Goal: Task Accomplishment & Management: Complete application form

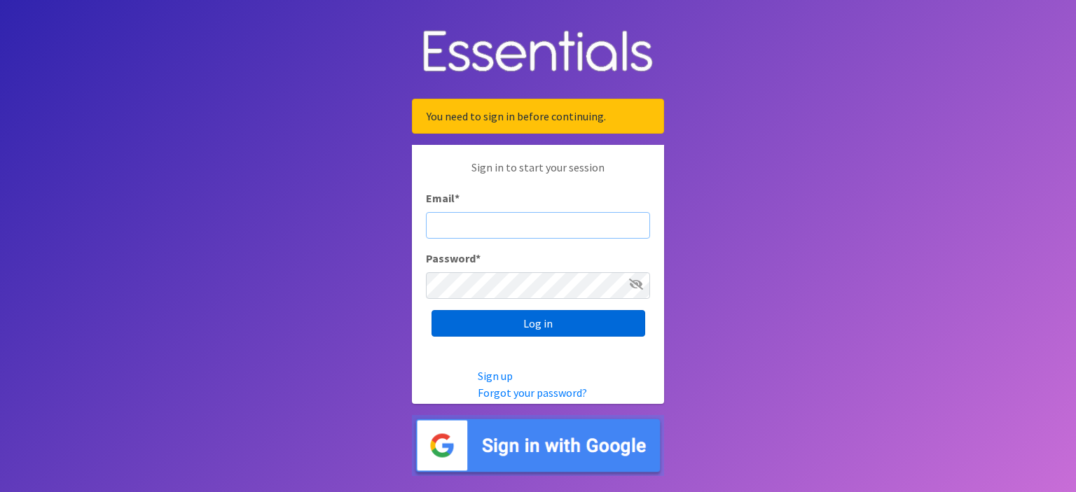
type input "[EMAIL_ADDRESS][DOMAIN_NAME]"
click at [510, 325] on input "Log in" at bounding box center [538, 323] width 214 height 27
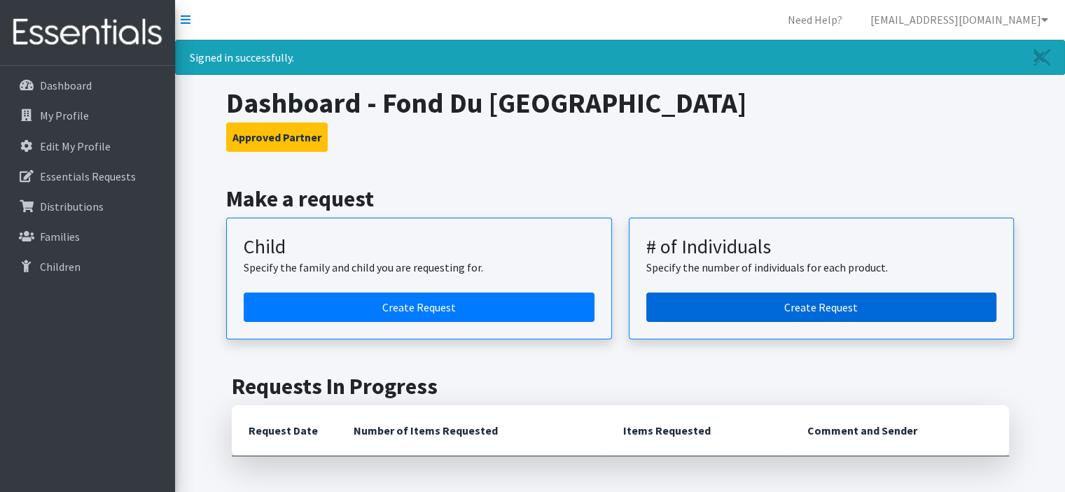
click at [741, 293] on link "Create Request" at bounding box center [821, 307] width 351 height 29
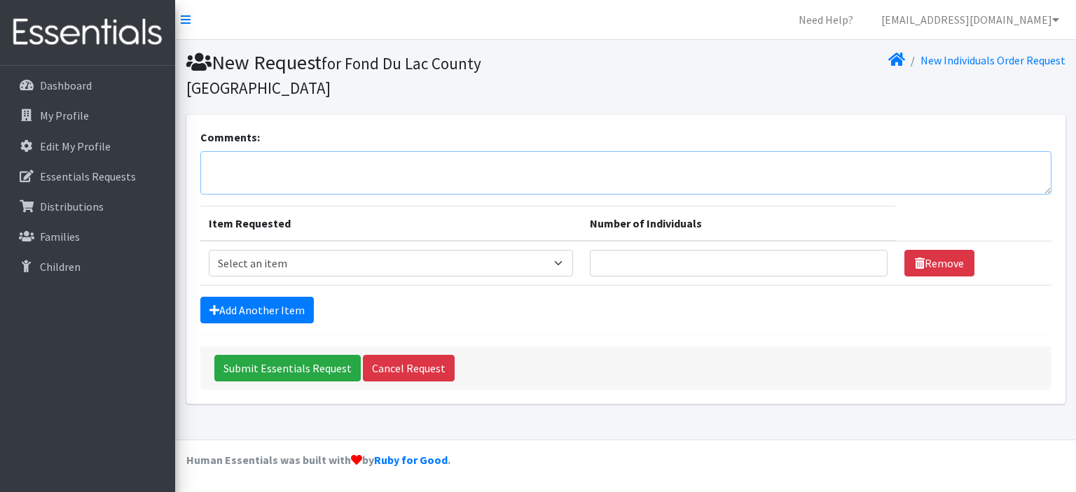
click at [319, 160] on textarea "Comments:" at bounding box center [625, 172] width 851 height 43
click at [339, 151] on textarea "Wipes if available please!" at bounding box center [625, 172] width 851 height 43
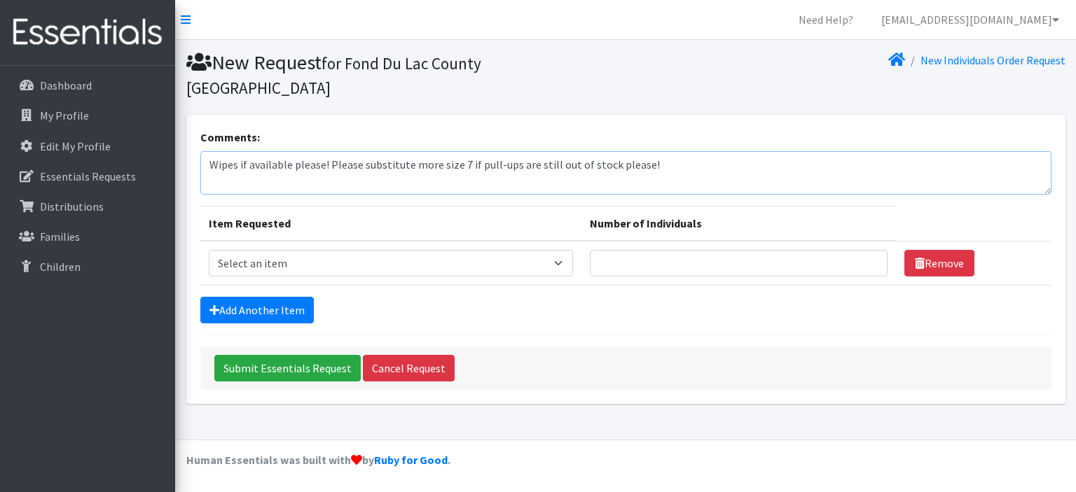
type textarea "Wipes if available please! Please substitute more size 7 if pull-ups are still …"
click at [298, 250] on select "Select an item (Newborn) (Preemie) (Size 1) (Size 2) (Size 3) (Size 4) (Size 5)…" at bounding box center [391, 263] width 365 height 27
select select "14508"
click at [209, 250] on select "Select an item (Newborn) (Preemie) (Size 1) (Size 2) (Size 3) (Size 4) (Size 5)…" at bounding box center [391, 263] width 365 height 27
click at [269, 297] on link "Add Another Item" at bounding box center [256, 310] width 113 height 27
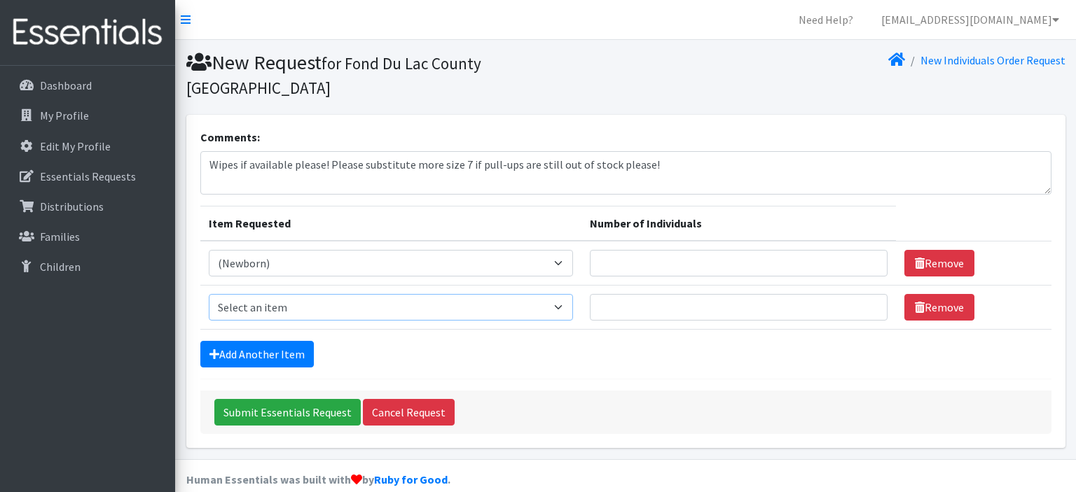
click at [269, 294] on select "Select an item (Newborn) (Preemie) (Size 1) (Size 2) (Size 3) (Size 4) (Size 5)…" at bounding box center [391, 307] width 365 height 27
select select "14490"
click at [209, 294] on select "Select an item (Newborn) (Preemie) (Size 1) (Size 2) (Size 3) (Size 4) (Size 5)…" at bounding box center [391, 307] width 365 height 27
click at [242, 341] on link "Add Another Item" at bounding box center [256, 354] width 113 height 27
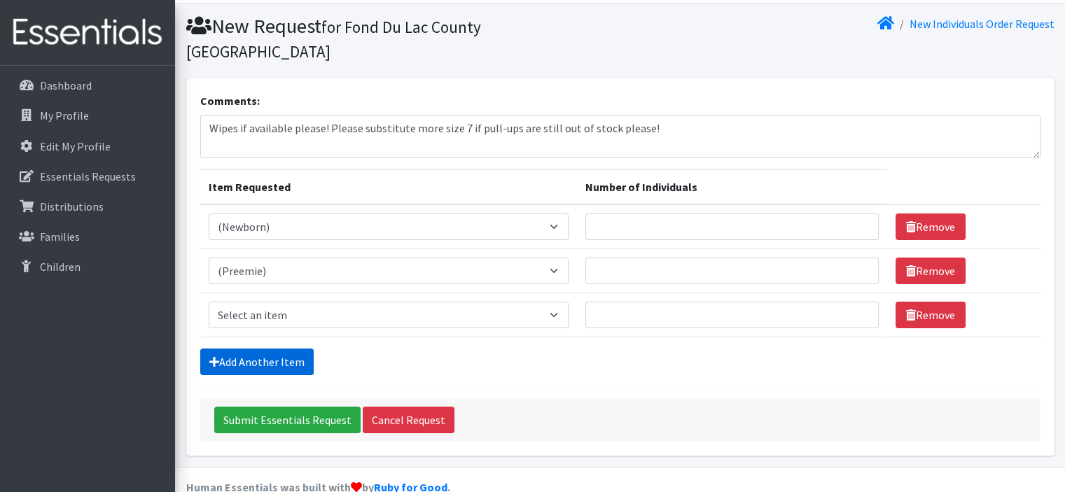
scroll to position [37, 0]
click at [251, 301] on select "Select an item (Newborn) (Preemie) (Size 1) (Size 2) (Size 3) (Size 4) (Size 5)…" at bounding box center [389, 314] width 360 height 27
select select "14485"
click at [209, 301] on select "Select an item (Newborn) (Preemie) (Size 1) (Size 2) (Size 3) (Size 4) (Size 5)…" at bounding box center [389, 314] width 360 height 27
click at [246, 348] on link "Add Another Item" at bounding box center [256, 361] width 113 height 27
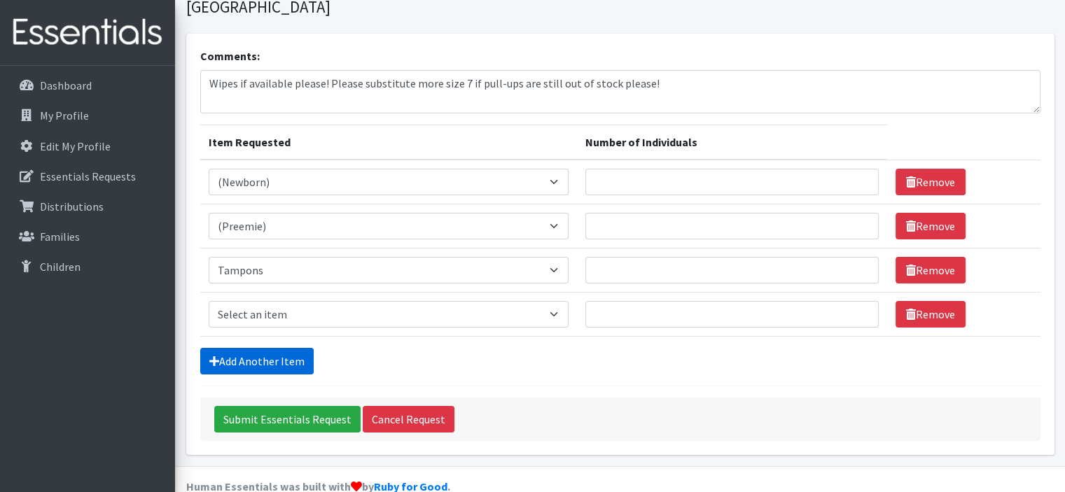
scroll to position [81, 0]
click at [249, 301] on select "Select an item (Newborn) (Preemie) (Size 1) (Size 2) (Size 3) (Size 4) (Size 5)…" at bounding box center [389, 314] width 360 height 27
select select "14509"
click at [209, 301] on select "Select an item (Newborn) (Preemie) (Size 1) (Size 2) (Size 3) (Size 4) (Size 5)…" at bounding box center [389, 314] width 360 height 27
click at [235, 348] on link "Add Another Item" at bounding box center [256, 361] width 113 height 27
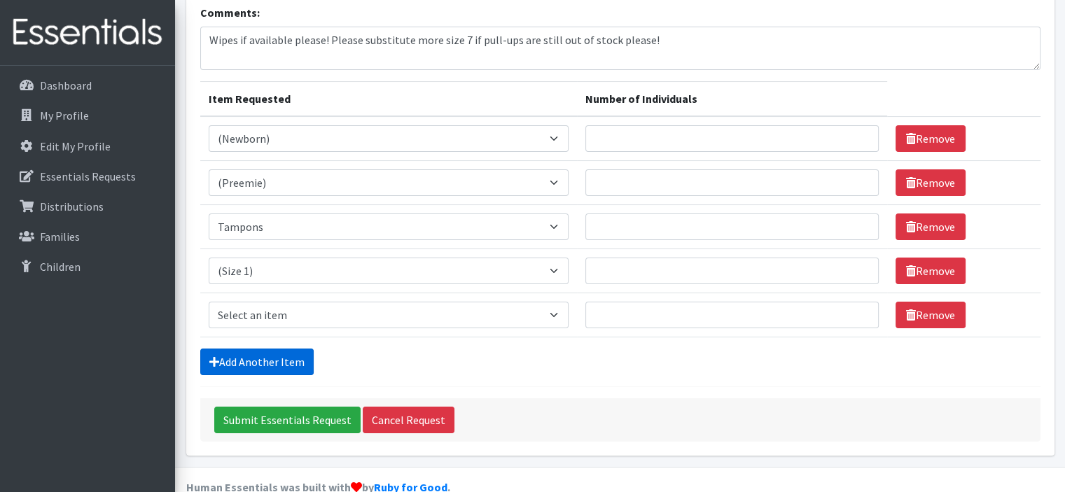
scroll to position [125, 0]
click at [247, 301] on select "Select an item (Newborn) (Preemie) (Size 1) (Size 2) (Size 3) (Size 4) (Size 5)…" at bounding box center [389, 314] width 360 height 27
select select "14510"
click at [209, 301] on select "Select an item (Newborn) (Preemie) (Size 1) (Size 2) (Size 3) (Size 4) (Size 5)…" at bounding box center [389, 314] width 360 height 27
click at [231, 348] on link "Add Another Item" at bounding box center [256, 361] width 113 height 27
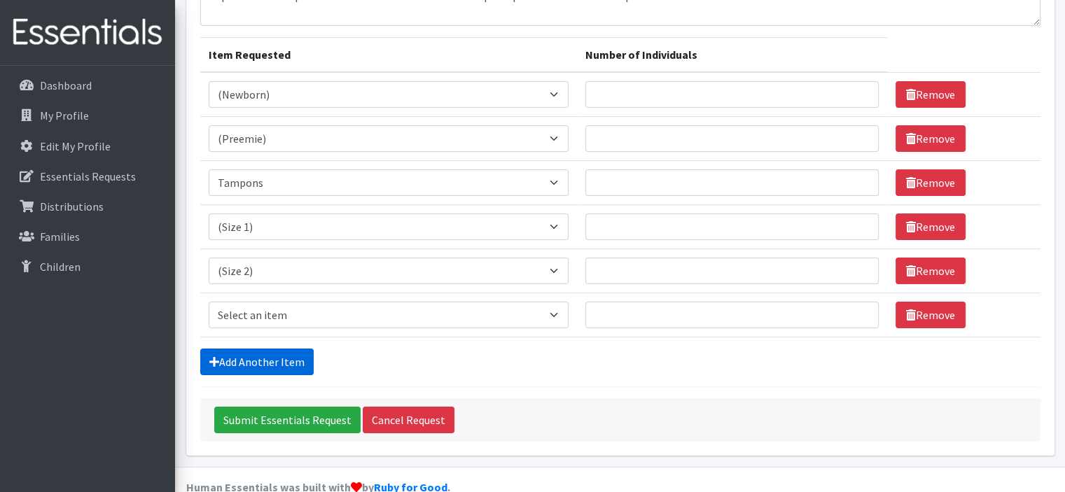
scroll to position [169, 0]
click at [247, 301] on select "Select an item (Newborn) (Preemie) (Size 1) (Size 2) (Size 3) (Size 4) (Size 5)…" at bounding box center [389, 314] width 360 height 27
select select "14507"
click at [209, 301] on select "Select an item (Newborn) (Preemie) (Size 1) (Size 2) (Size 3) (Size 4) (Size 5)…" at bounding box center [389, 314] width 360 height 27
click at [244, 348] on link "Add Another Item" at bounding box center [256, 361] width 113 height 27
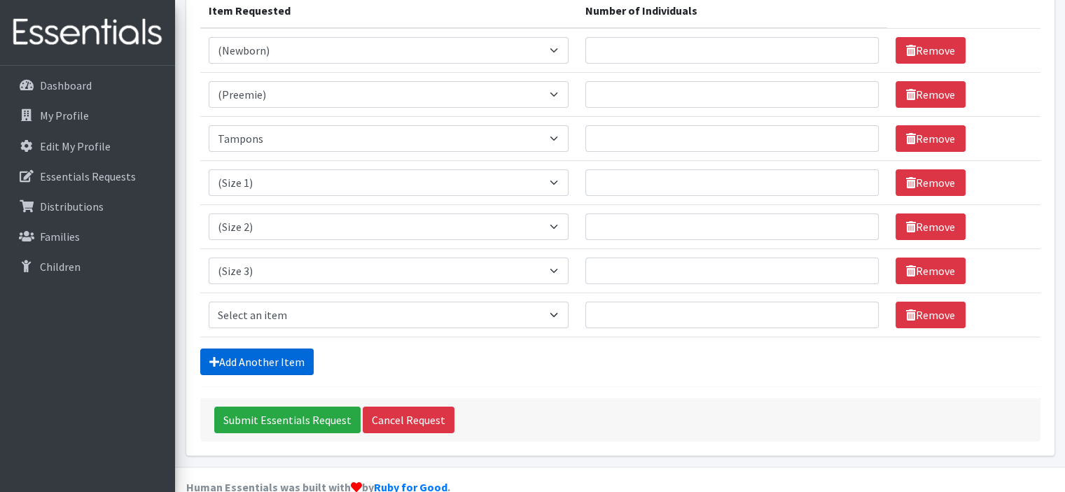
scroll to position [213, 0]
click at [255, 302] on select "Select an item (Newborn) (Preemie) (Size 1) (Size 2) (Size 3) (Size 4) (Size 5)…" at bounding box center [389, 315] width 360 height 27
select select "14512"
click at [209, 302] on select "Select an item (Newborn) (Preemie) (Size 1) (Size 2) (Size 3) (Size 4) (Size 5)…" at bounding box center [389, 315] width 360 height 27
click at [253, 349] on link "Add Another Item" at bounding box center [256, 362] width 113 height 27
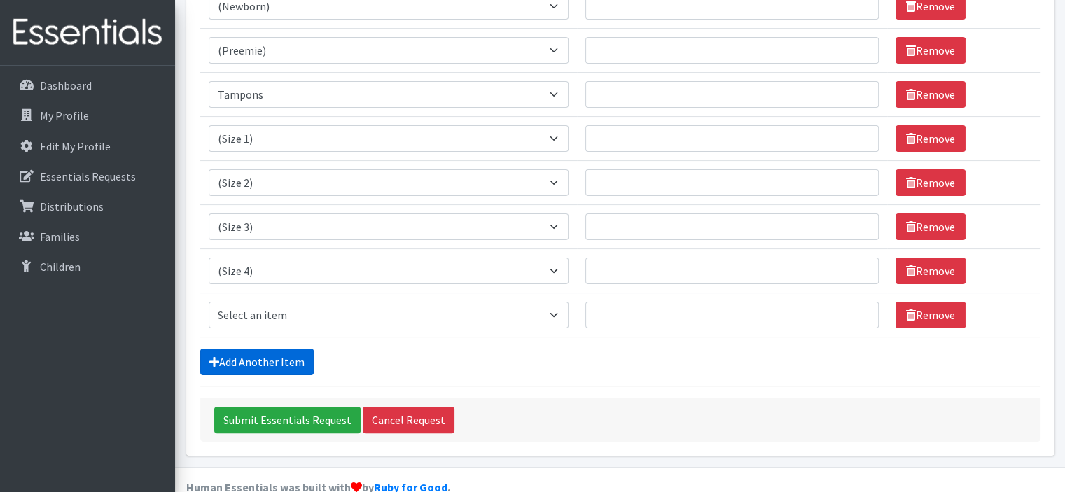
scroll to position [258, 0]
drag, startPoint x: 249, startPoint y: 288, endPoint x: 249, endPoint y: 279, distance: 9.1
click at [249, 301] on select "Select an item (Newborn) (Preemie) (Size 1) (Size 2) (Size 3) (Size 4) (Size 5)…" at bounding box center [389, 314] width 360 height 27
select select "14488"
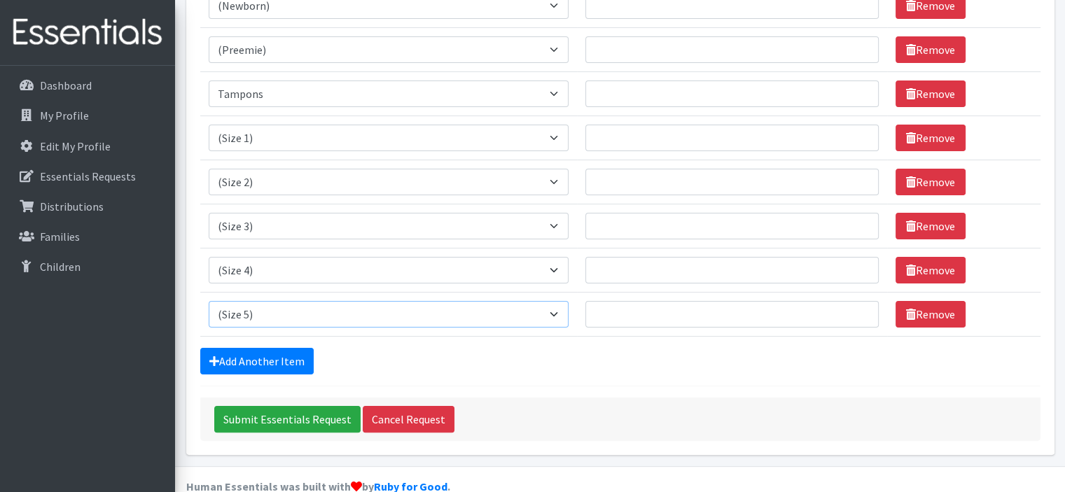
click at [209, 301] on select "Select an item (Newborn) (Preemie) (Size 1) (Size 2) (Size 3) (Size 4) (Size 5)…" at bounding box center [389, 314] width 360 height 27
click at [257, 348] on link "Add Another Item" at bounding box center [256, 361] width 113 height 27
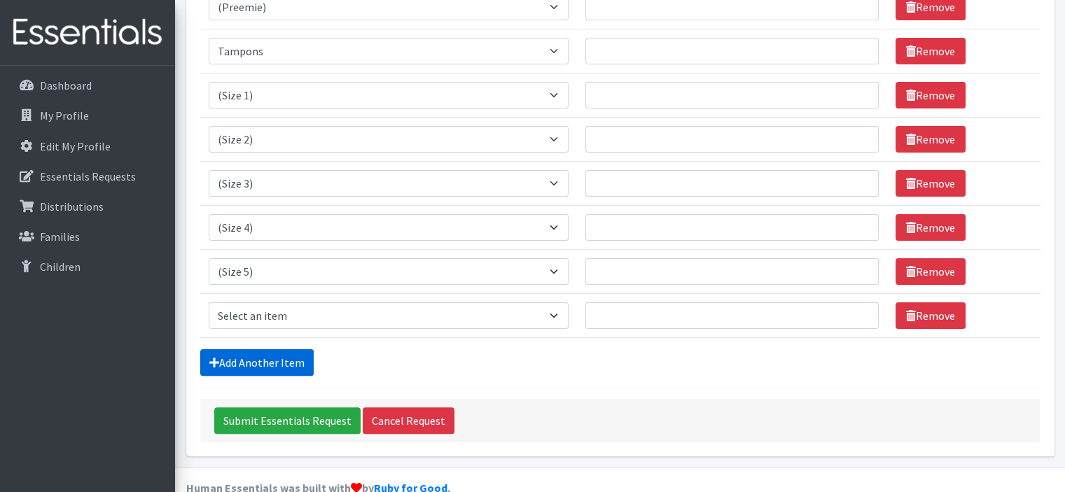
scroll to position [301, 0]
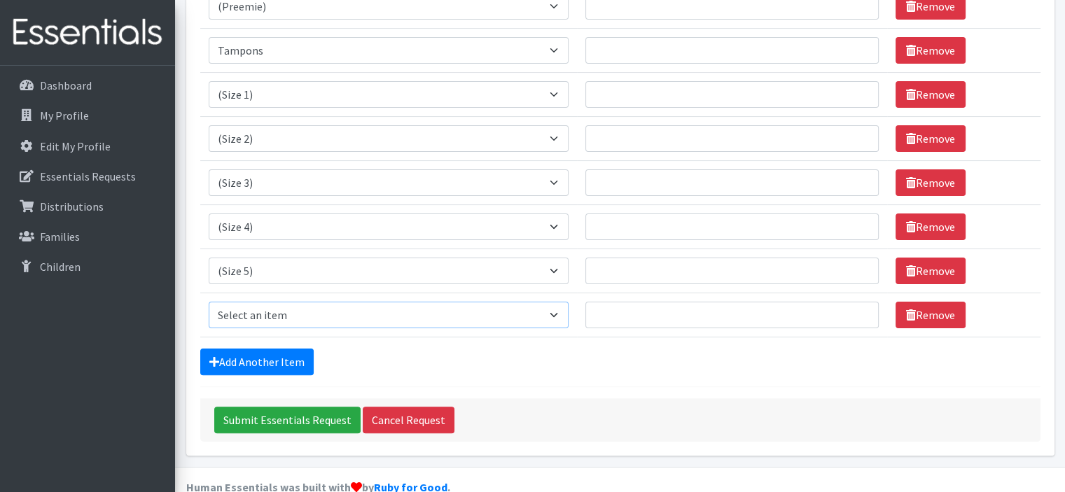
click at [258, 302] on select "Select an item (Newborn) (Preemie) (Size 1) (Size 2) (Size 3) (Size 4) (Size 5)…" at bounding box center [389, 315] width 360 height 27
select select "14491"
click at [209, 302] on select "Select an item (Newborn) (Preemie) (Size 1) (Size 2) (Size 3) (Size 4) (Size 5)…" at bounding box center [389, 315] width 360 height 27
click at [240, 349] on link "Add Another Item" at bounding box center [256, 362] width 113 height 27
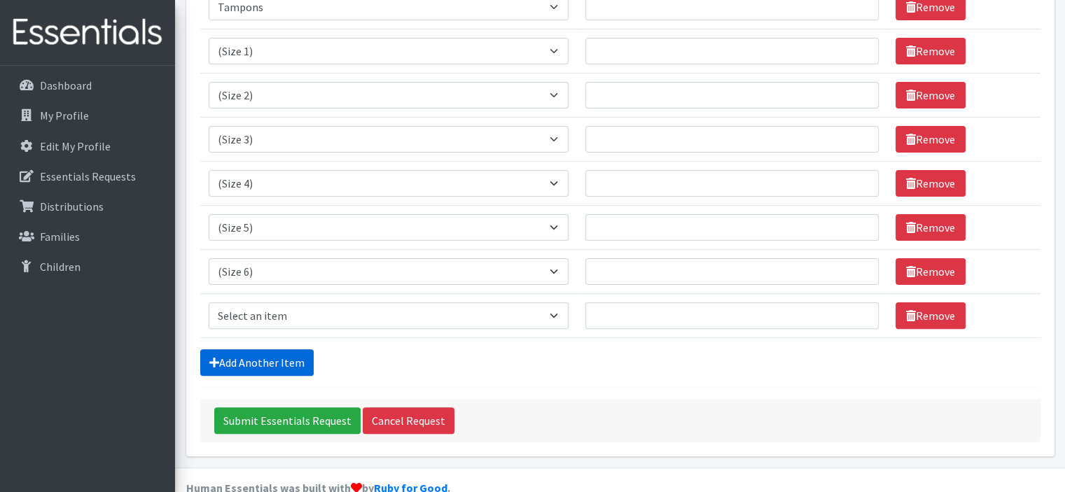
scroll to position [345, 0]
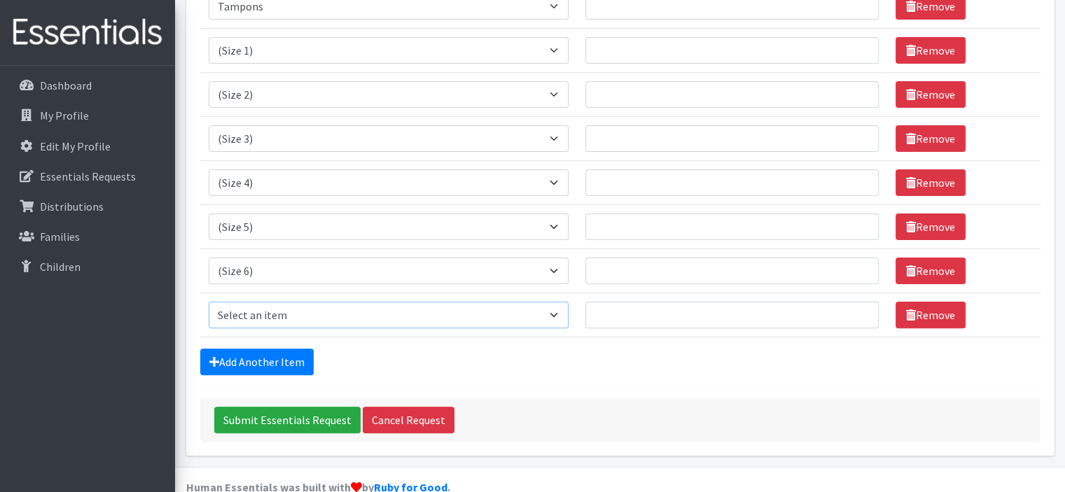
click at [246, 302] on select "Select an item (Newborn) (Preemie) (Size 1) (Size 2) (Size 3) (Size 4) (Size 5)…" at bounding box center [389, 315] width 360 height 27
select select "14953"
click at [209, 302] on select "Select an item (Newborn) (Preemie) (Size 1) (Size 2) (Size 3) (Size 4) (Size 5)…" at bounding box center [389, 315] width 360 height 27
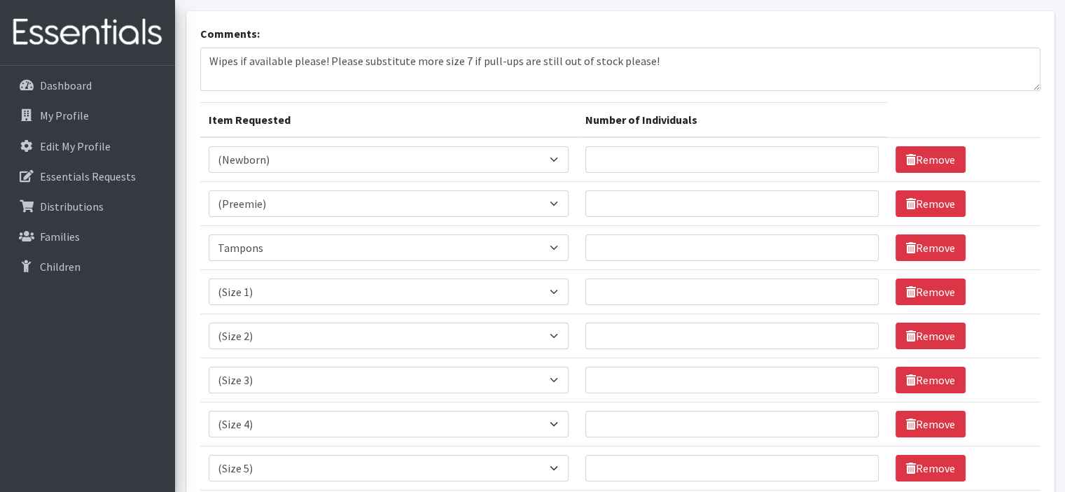
scroll to position [65, 0]
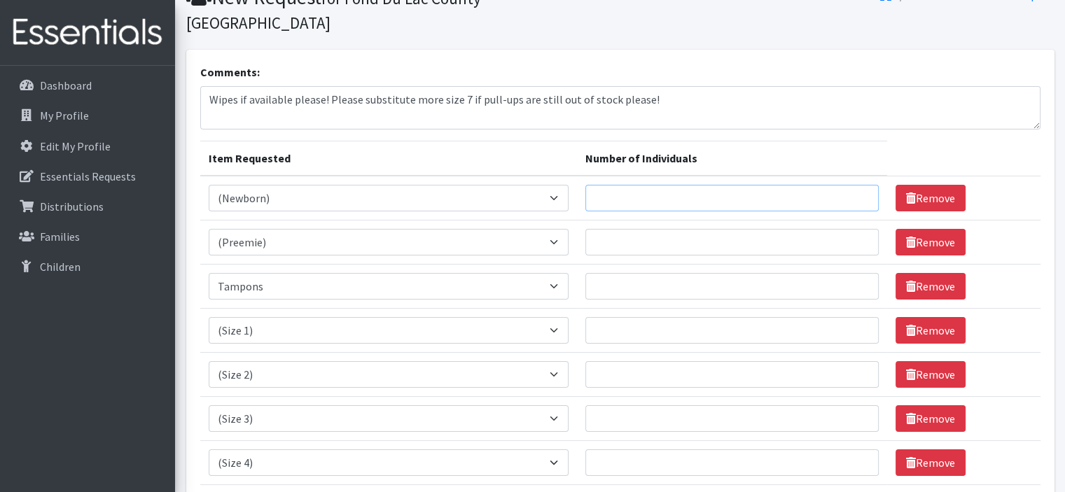
click at [632, 185] on input "Number of Individuals" at bounding box center [731, 198] width 293 height 27
type input "15"
click at [650, 229] on input "Number of Individuals" at bounding box center [731, 242] width 293 height 27
type input "5"
click at [646, 273] on input "Number of Individuals" at bounding box center [731, 286] width 293 height 27
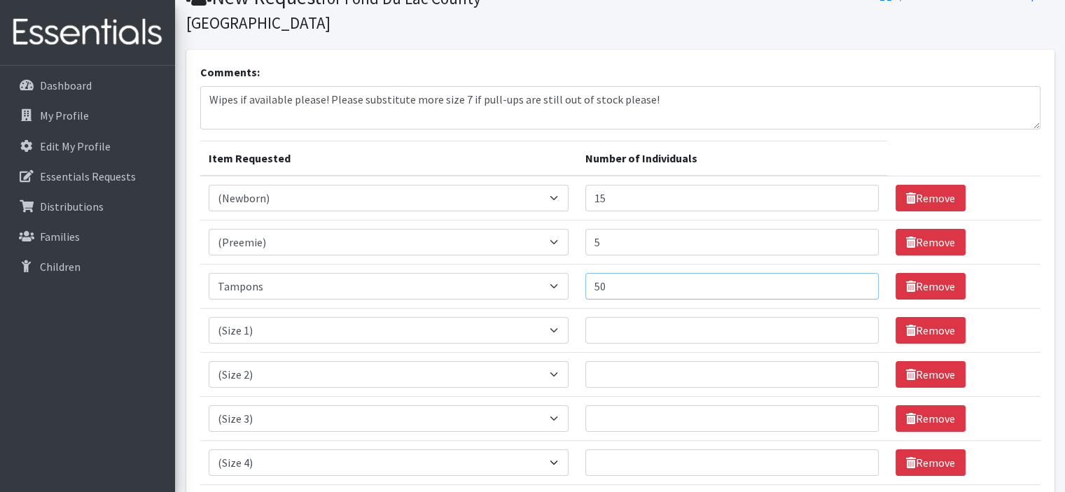
type input "50"
click at [651, 317] on input "Number of Individuals" at bounding box center [731, 330] width 293 height 27
click at [632, 450] on input "Number of Individuals" at bounding box center [731, 463] width 293 height 27
type input "10"
click at [908, 317] on link "Remove" at bounding box center [931, 330] width 70 height 27
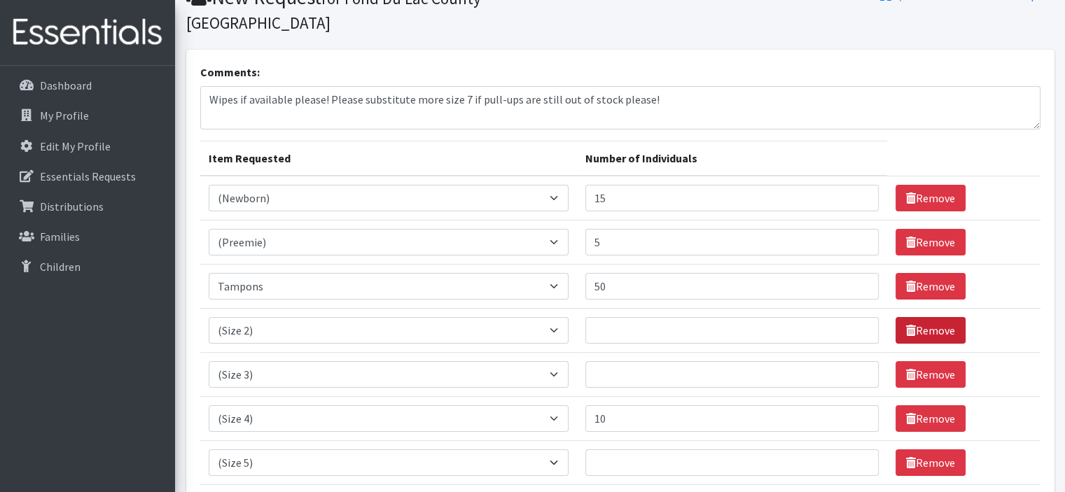
click at [908, 317] on link "Remove" at bounding box center [931, 330] width 70 height 27
click at [623, 361] on input "Number of Individuals" at bounding box center [731, 374] width 293 height 27
type input "50"
click at [618, 405] on input "Number of Individuals" at bounding box center [731, 418] width 293 height 27
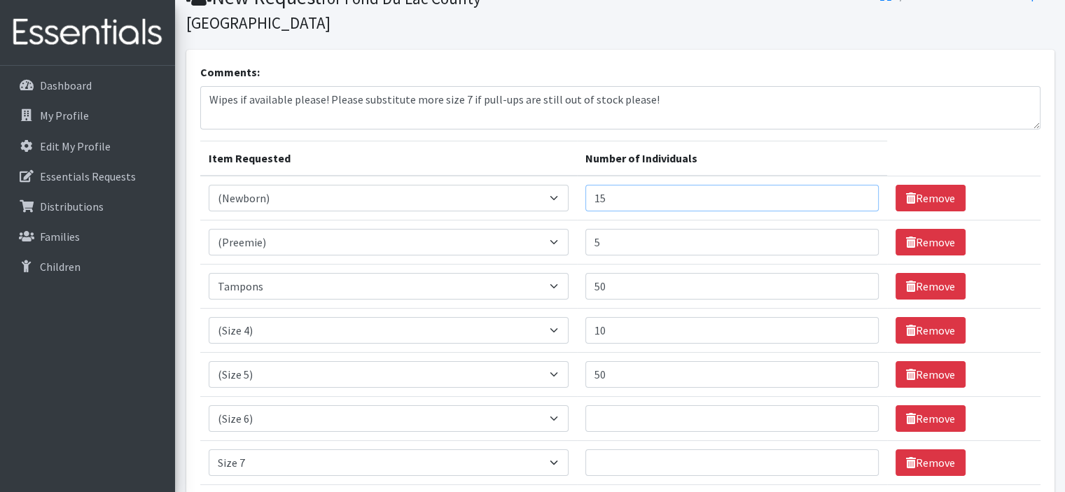
click at [619, 185] on input "15" at bounding box center [731, 198] width 293 height 27
type input "14"
click at [623, 229] on input "5" at bounding box center [731, 242] width 293 height 27
type input "4"
click at [634, 317] on input "10" at bounding box center [731, 330] width 293 height 27
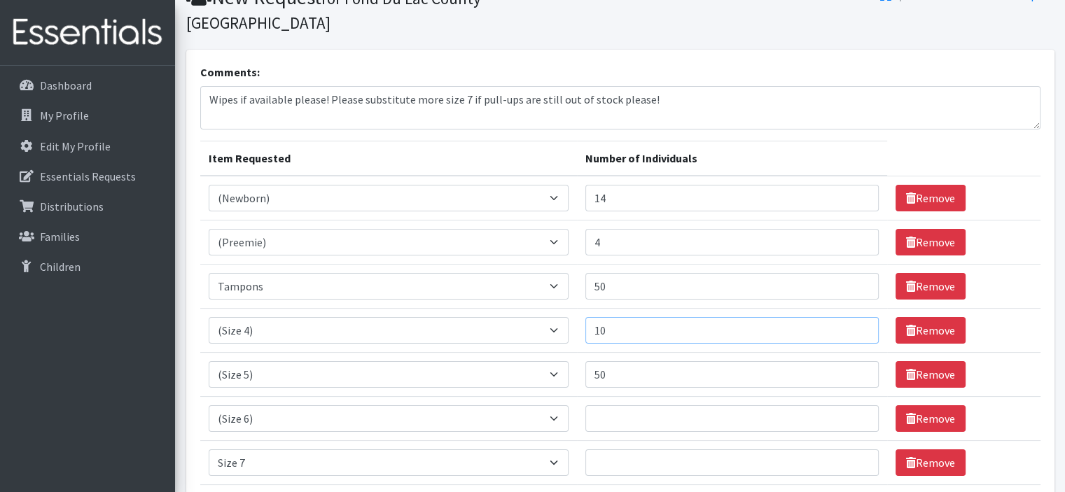
type input "1"
type input "8"
drag, startPoint x: 631, startPoint y: 347, endPoint x: 597, endPoint y: 359, distance: 36.3
click at [597, 361] on input "50" at bounding box center [731, 374] width 293 height 27
click at [634, 405] on input "Number of Individuals" at bounding box center [731, 418] width 293 height 27
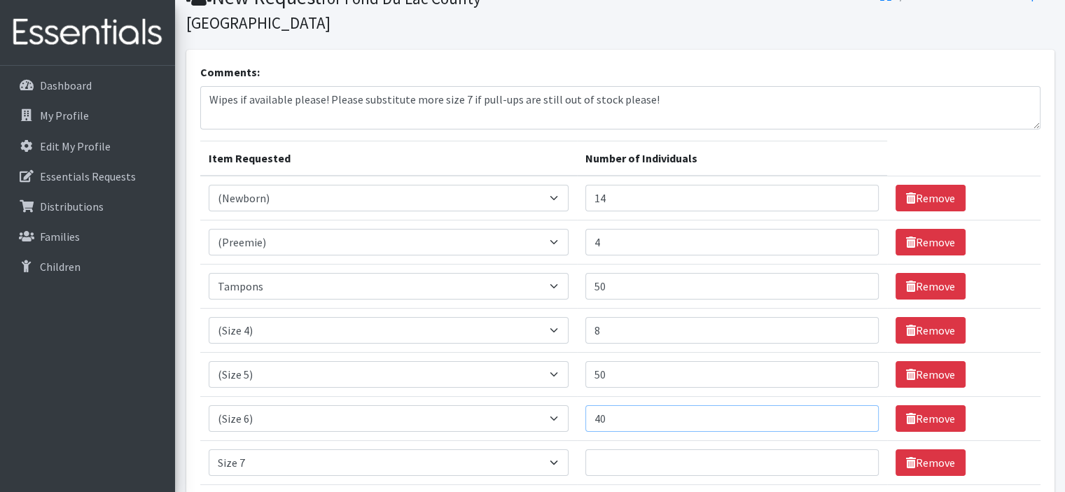
type input "40"
click at [623, 450] on input "Number of Individuals" at bounding box center [731, 463] width 293 height 27
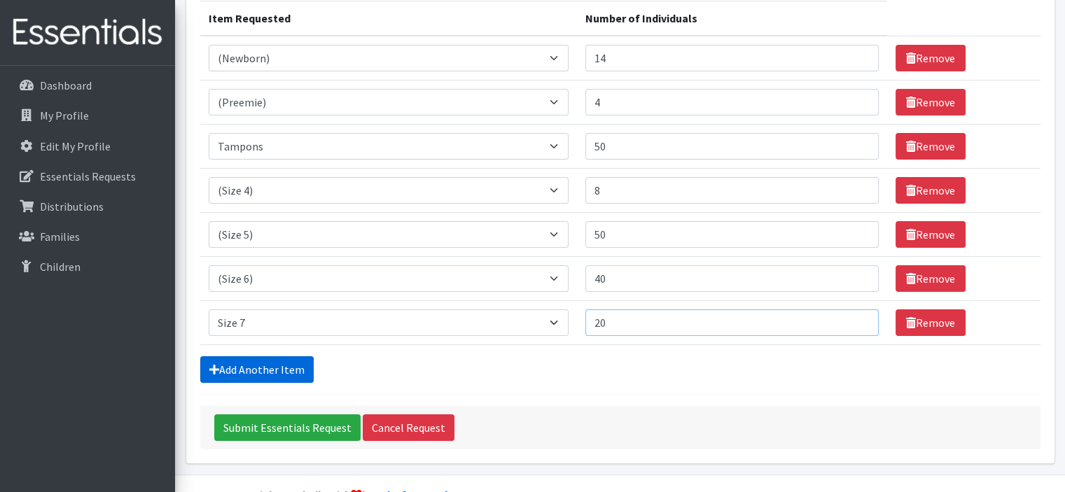
type input "20"
click at [266, 356] on link "Add Another Item" at bounding box center [256, 369] width 113 height 27
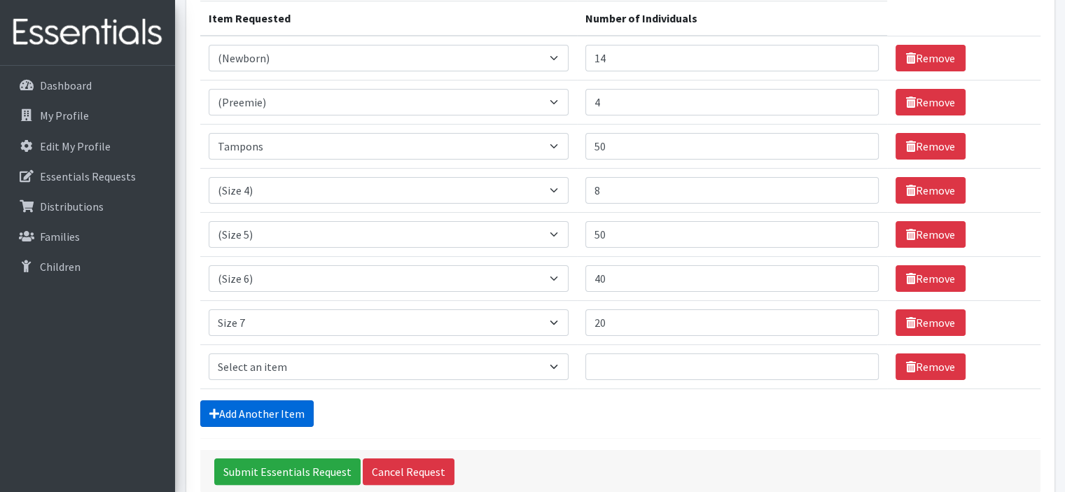
scroll to position [258, 0]
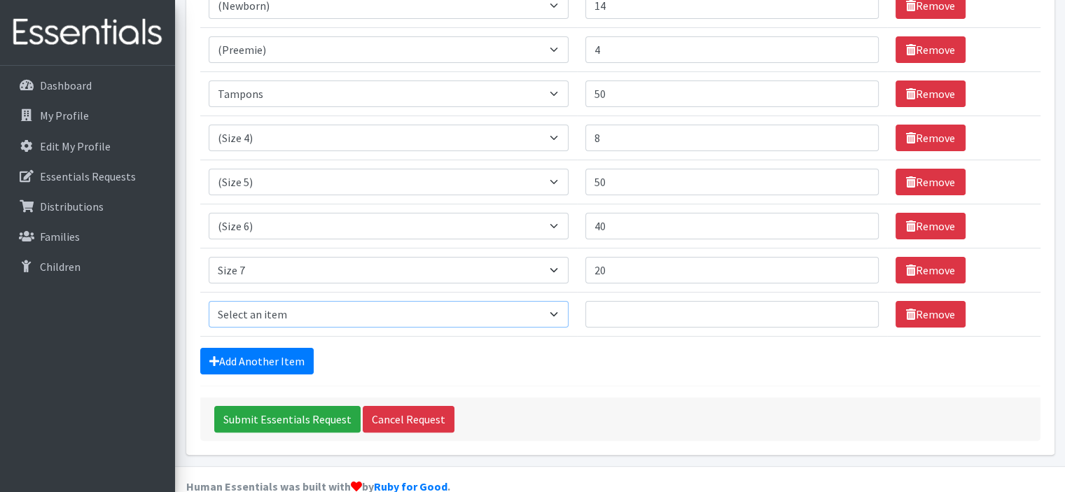
click at [265, 301] on select "Select an item (Newborn) (Preemie) (Size 1) (Size 2) (Size 3) (Size 4) (Size 5)…" at bounding box center [389, 314] width 360 height 27
select select "14495"
click at [209, 301] on select "Select an item (Newborn) (Preemie) (Size 1) (Size 2) (Size 3) (Size 4) (Size 5)…" at bounding box center [389, 314] width 360 height 27
click at [272, 348] on link "Add Another Item" at bounding box center [256, 361] width 113 height 27
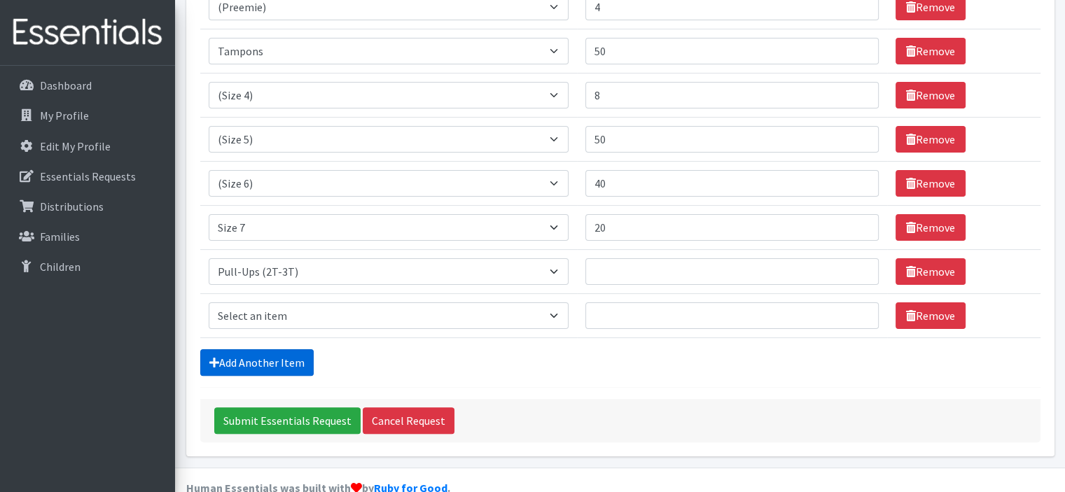
scroll to position [301, 0]
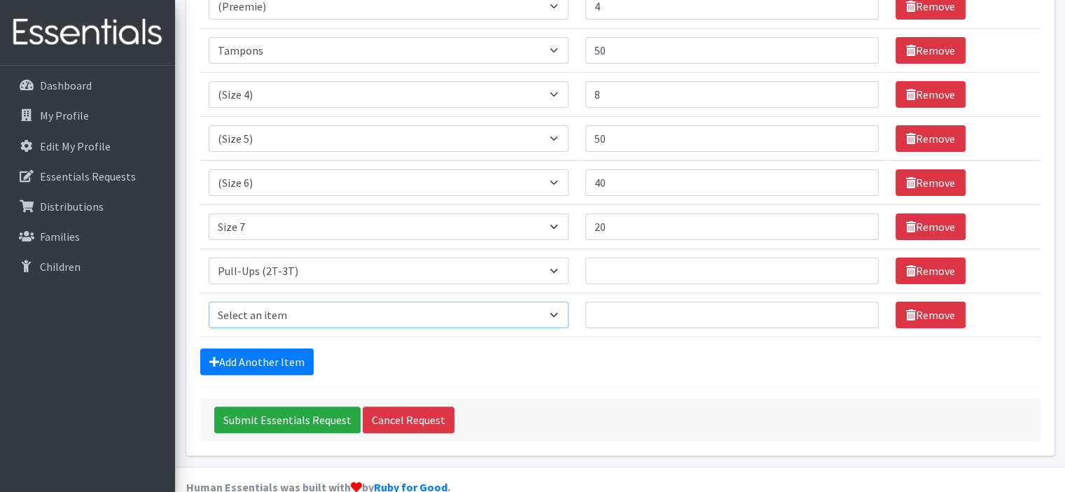
click at [275, 302] on select "Select an item (Newborn) (Preemie) (Size 1) (Size 2) (Size 3) (Size 4) (Size 5)…" at bounding box center [389, 315] width 360 height 27
select select "14494"
click at [209, 302] on select "Select an item (Newborn) (Preemie) (Size 1) (Size 2) (Size 3) (Size 4) (Size 5)…" at bounding box center [389, 315] width 360 height 27
click at [259, 349] on link "Add Another Item" at bounding box center [256, 362] width 113 height 27
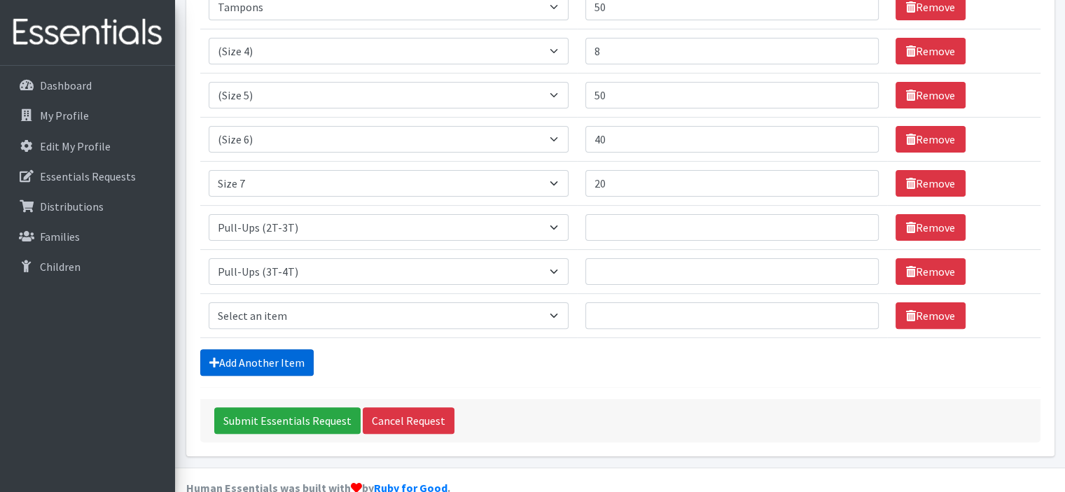
scroll to position [345, 0]
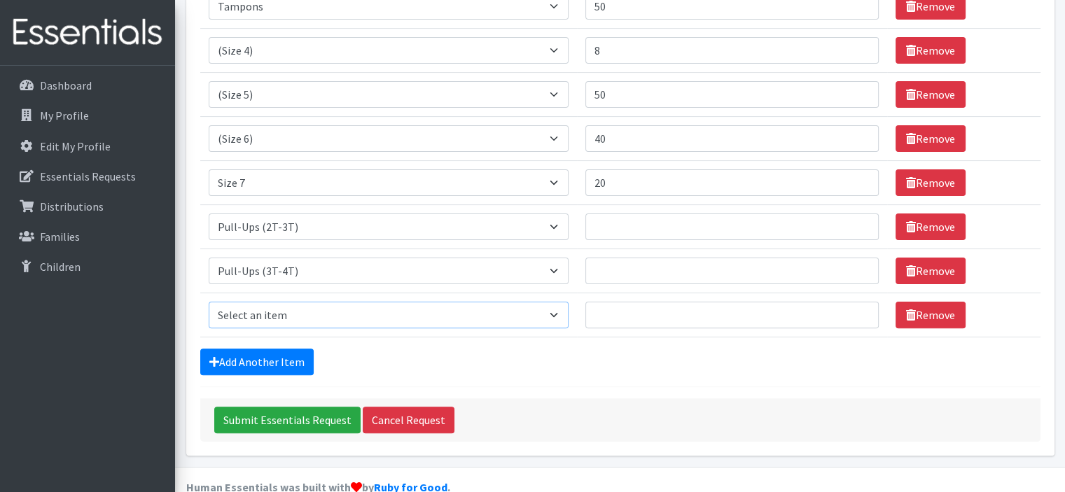
click at [264, 302] on select "Select an item (Newborn) (Preemie) (Size 1) (Size 2) (Size 3) (Size 4) (Size 5)…" at bounding box center [389, 315] width 360 height 27
select select "14511"
click at [209, 302] on select "Select an item (Newborn) (Preemie) (Size 1) (Size 2) (Size 3) (Size 4) (Size 5)…" at bounding box center [389, 315] width 360 height 27
click at [628, 214] on input "Number of Individuals" at bounding box center [731, 227] width 293 height 27
type input "2"
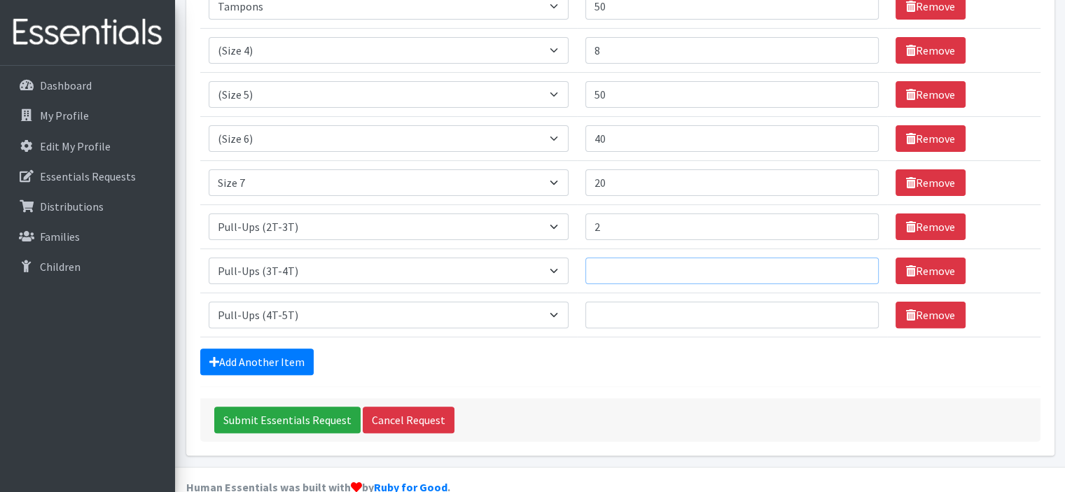
click at [664, 258] on input "Number of Individuals" at bounding box center [731, 271] width 293 height 27
type input "8"
click at [633, 302] on input "Number of Individuals" at bounding box center [731, 315] width 293 height 27
type input "22"
click at [618, 258] on input "8" at bounding box center [731, 271] width 293 height 27
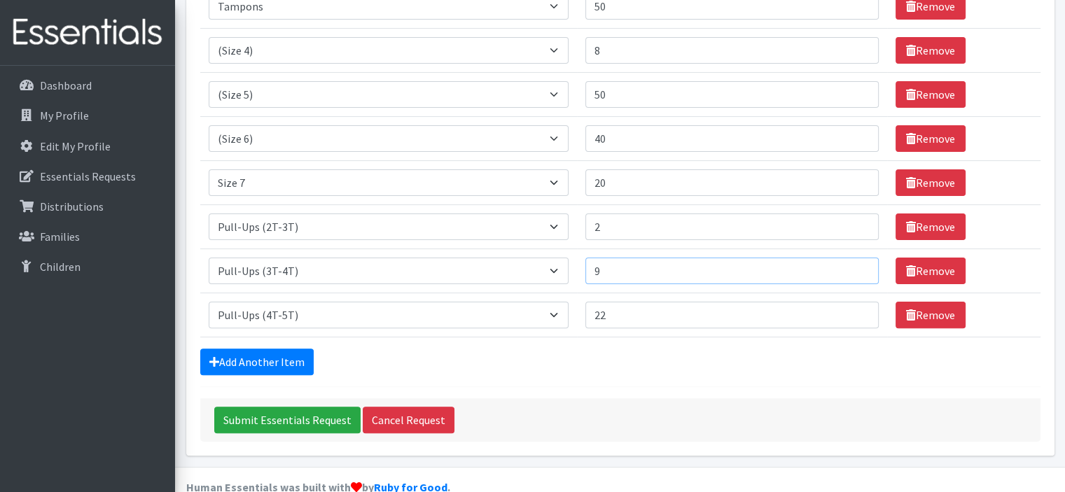
type input "10"
click at [608, 302] on input "22" at bounding box center [731, 315] width 293 height 27
type input "20"
click at [589, 349] on div "Add Another Item" at bounding box center [620, 362] width 840 height 27
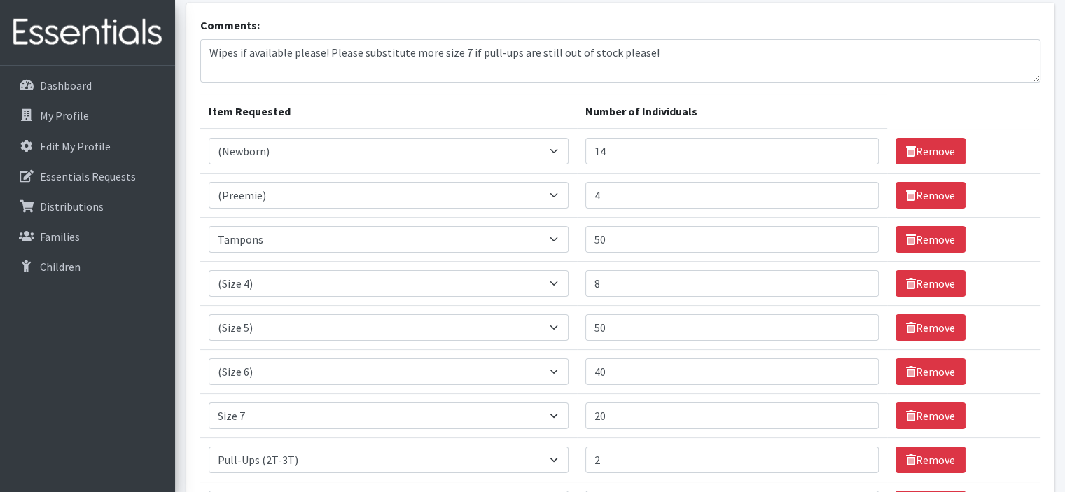
scroll to position [275, 0]
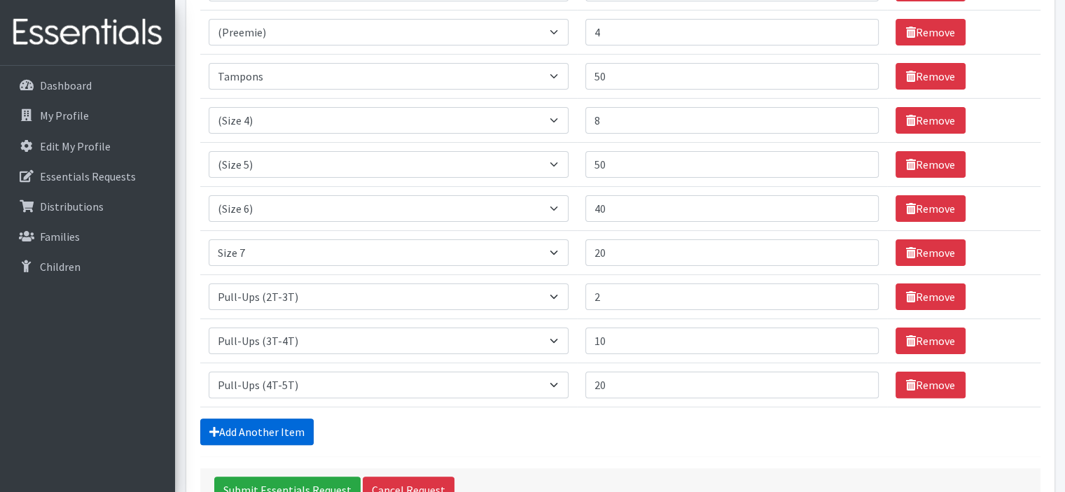
click at [257, 419] on link "Add Another Item" at bounding box center [256, 432] width 113 height 27
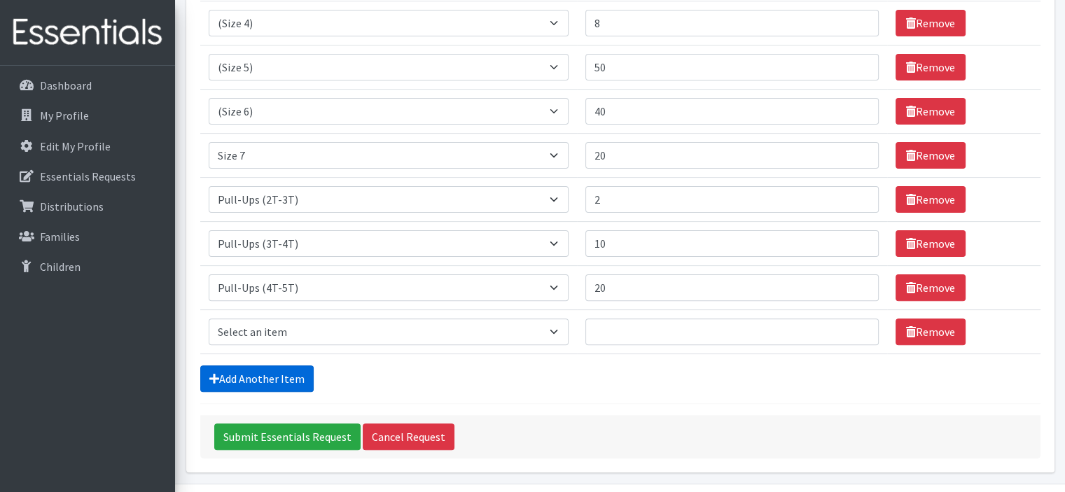
scroll to position [389, 0]
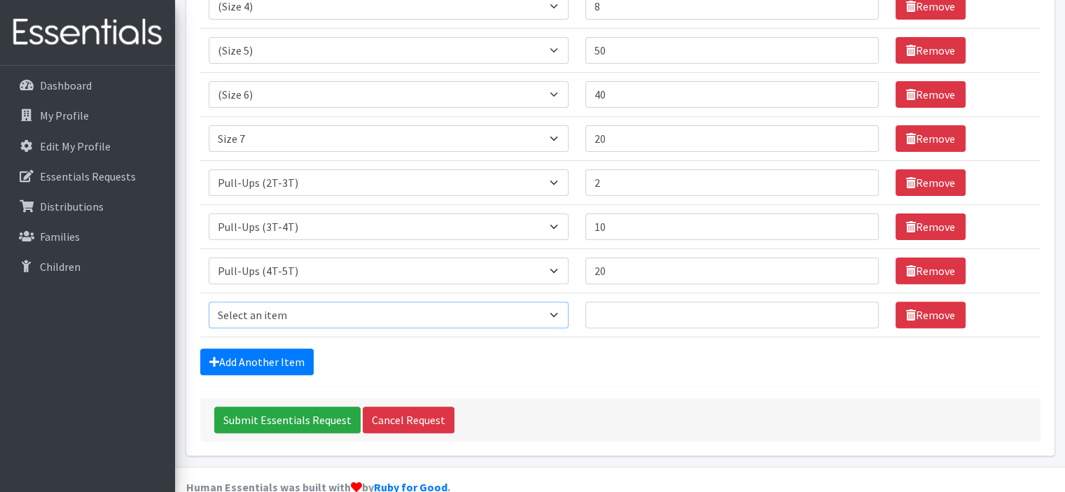
click at [276, 302] on select "Select an item (Newborn) (Preemie) (Size 1) (Size 2) (Size 3) (Size 4) (Size 5)…" at bounding box center [389, 315] width 360 height 27
select select "15011"
click at [209, 302] on select "Select an item (Newborn) (Preemie) (Size 1) (Size 2) (Size 3) (Size 4) (Size 5)…" at bounding box center [389, 315] width 360 height 27
click at [239, 349] on link "Add Another Item" at bounding box center [256, 362] width 113 height 27
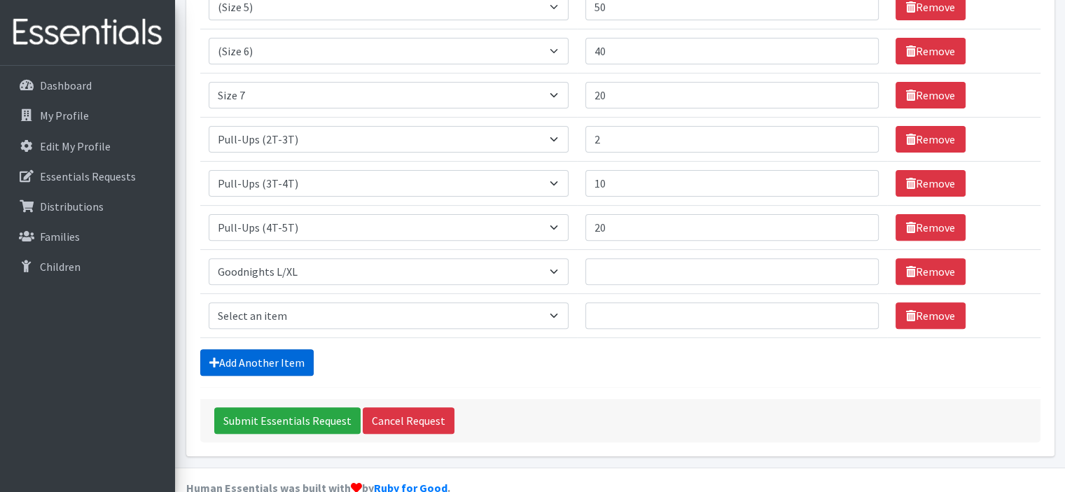
scroll to position [433, 0]
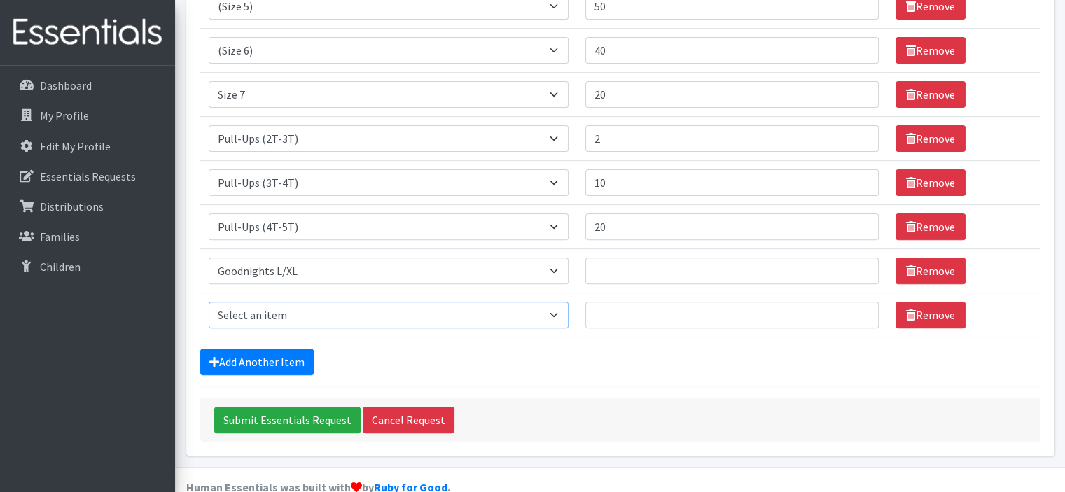
click at [258, 302] on select "Select an item (Newborn) (Preemie) (Size 1) (Size 2) (Size 3) (Size 4) (Size 5)…" at bounding box center [389, 315] width 360 height 27
select select "15012"
click at [209, 302] on select "Select an item (Newborn) (Preemie) (Size 1) (Size 2) (Size 3) (Size 4) (Size 5)…" at bounding box center [389, 315] width 360 height 27
click at [613, 258] on input "Number of Individuals" at bounding box center [731, 271] width 293 height 27
type input "5"
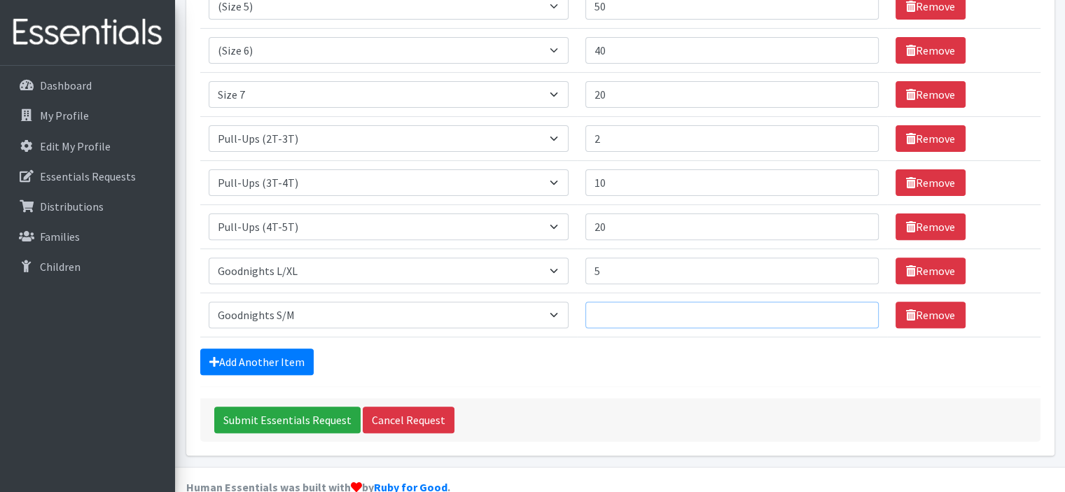
click at [632, 302] on input "Number of Individuals" at bounding box center [731, 315] width 293 height 27
type input "5"
click at [483, 349] on div "Add Another Item" at bounding box center [620, 362] width 840 height 27
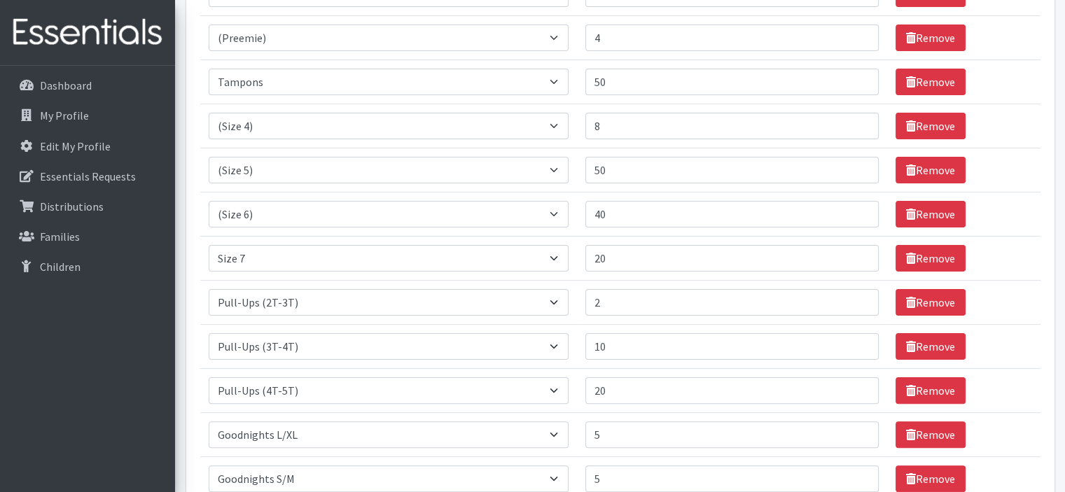
scroll to position [363, 0]
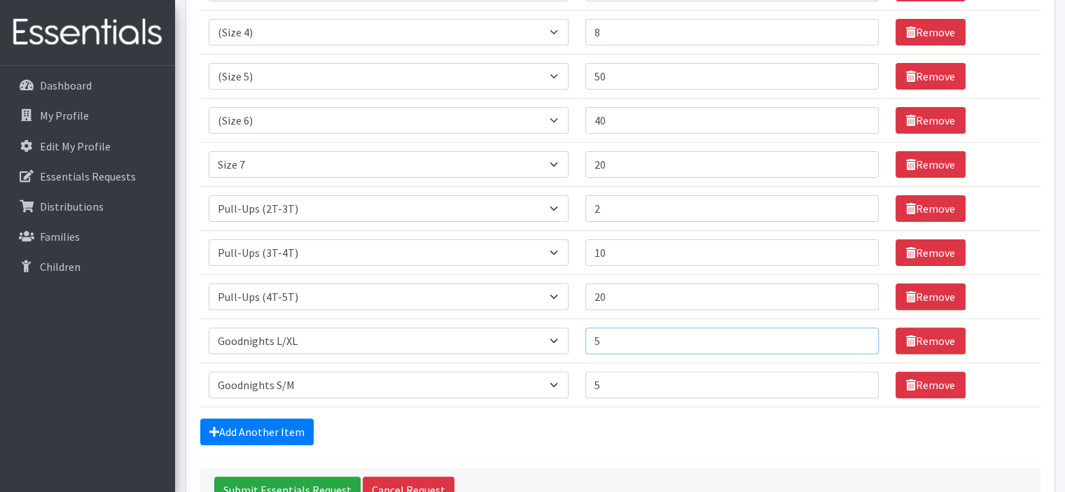
drag, startPoint x: 628, startPoint y: 319, endPoint x: 574, endPoint y: 321, distance: 54.0
click at [574, 321] on tr "Item Requested Select an item (Newborn) (Preemie) (Size 1) (Size 2) (Size 3) (S…" at bounding box center [620, 341] width 840 height 44
type input "10"
drag, startPoint x: 621, startPoint y: 361, endPoint x: 591, endPoint y: 368, distance: 31.1
click at [591, 368] on td "Number of Individuals 5" at bounding box center [732, 385] width 310 height 44
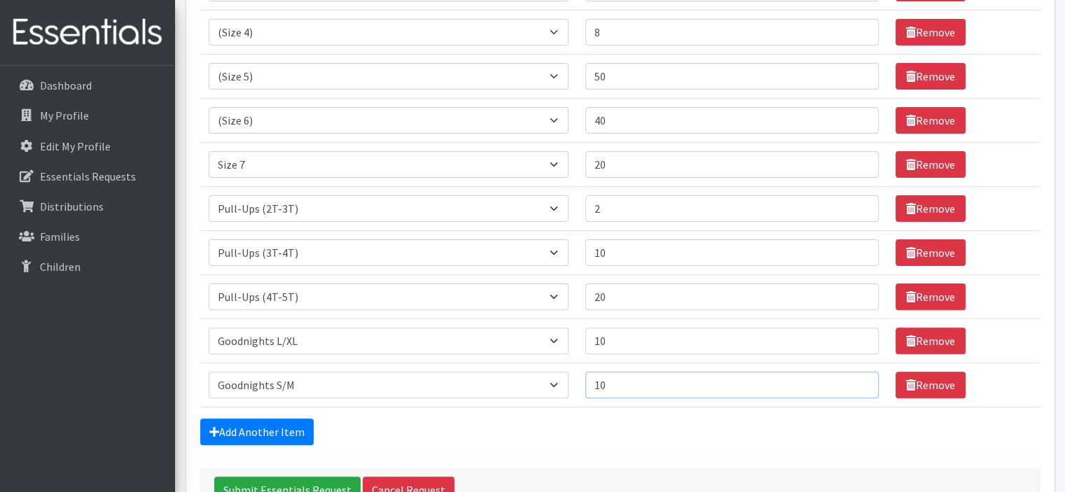
type input "10"
click at [588, 419] on div "Add Another Item" at bounding box center [620, 432] width 840 height 27
click at [319, 477] on input "Submit Essentials Request" at bounding box center [287, 490] width 146 height 27
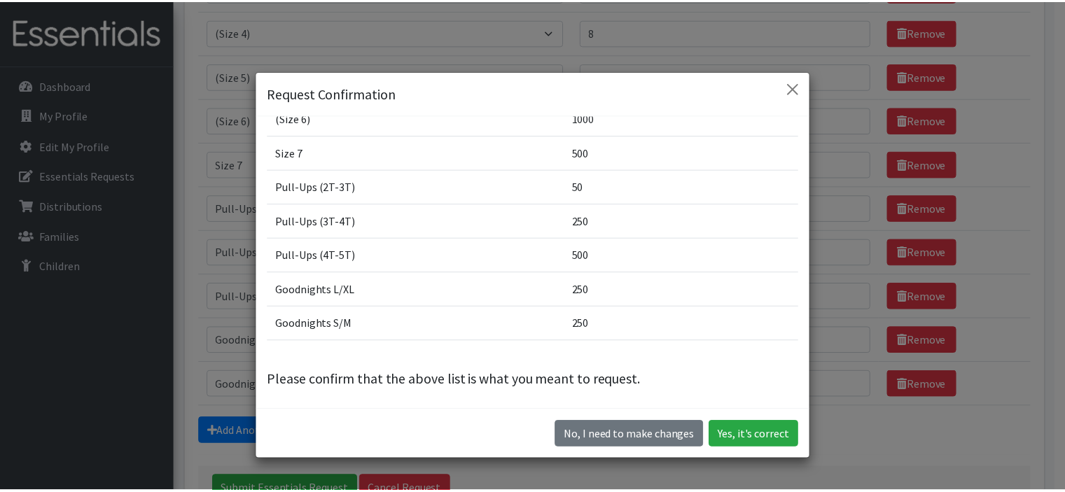
scroll to position [0, 0]
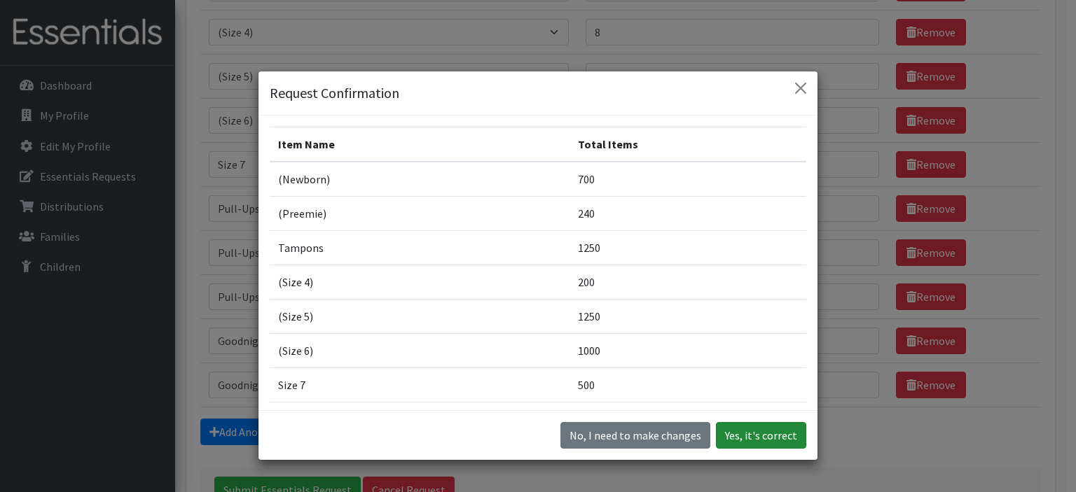
click at [729, 433] on button "Yes, it's correct" at bounding box center [761, 435] width 90 height 27
